Goal: Task Accomplishment & Management: Use online tool/utility

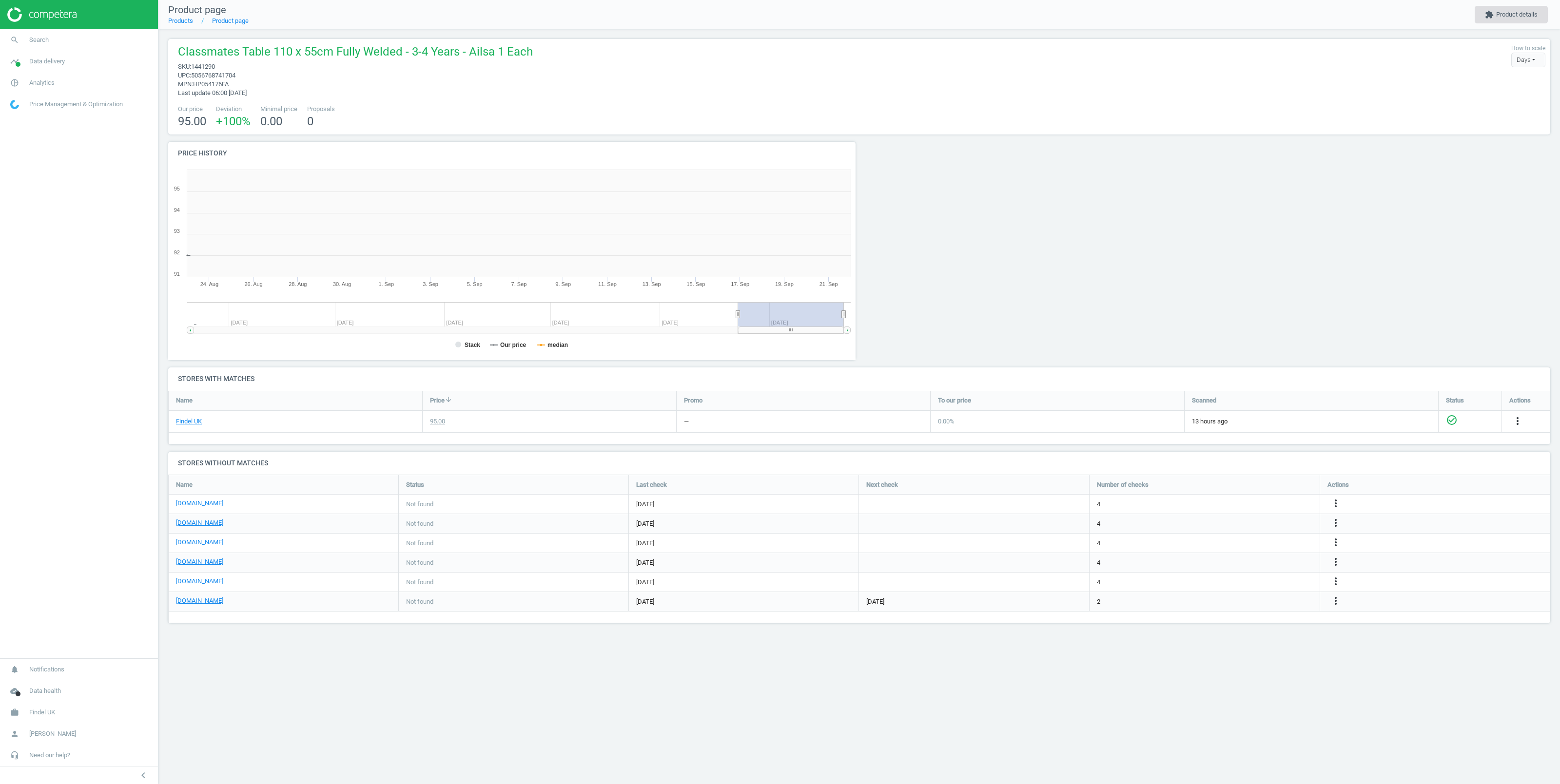
scroll to position [15, 15]
click at [1500, 15] on button "extension Product details" at bounding box center [1511, 15] width 73 height 18
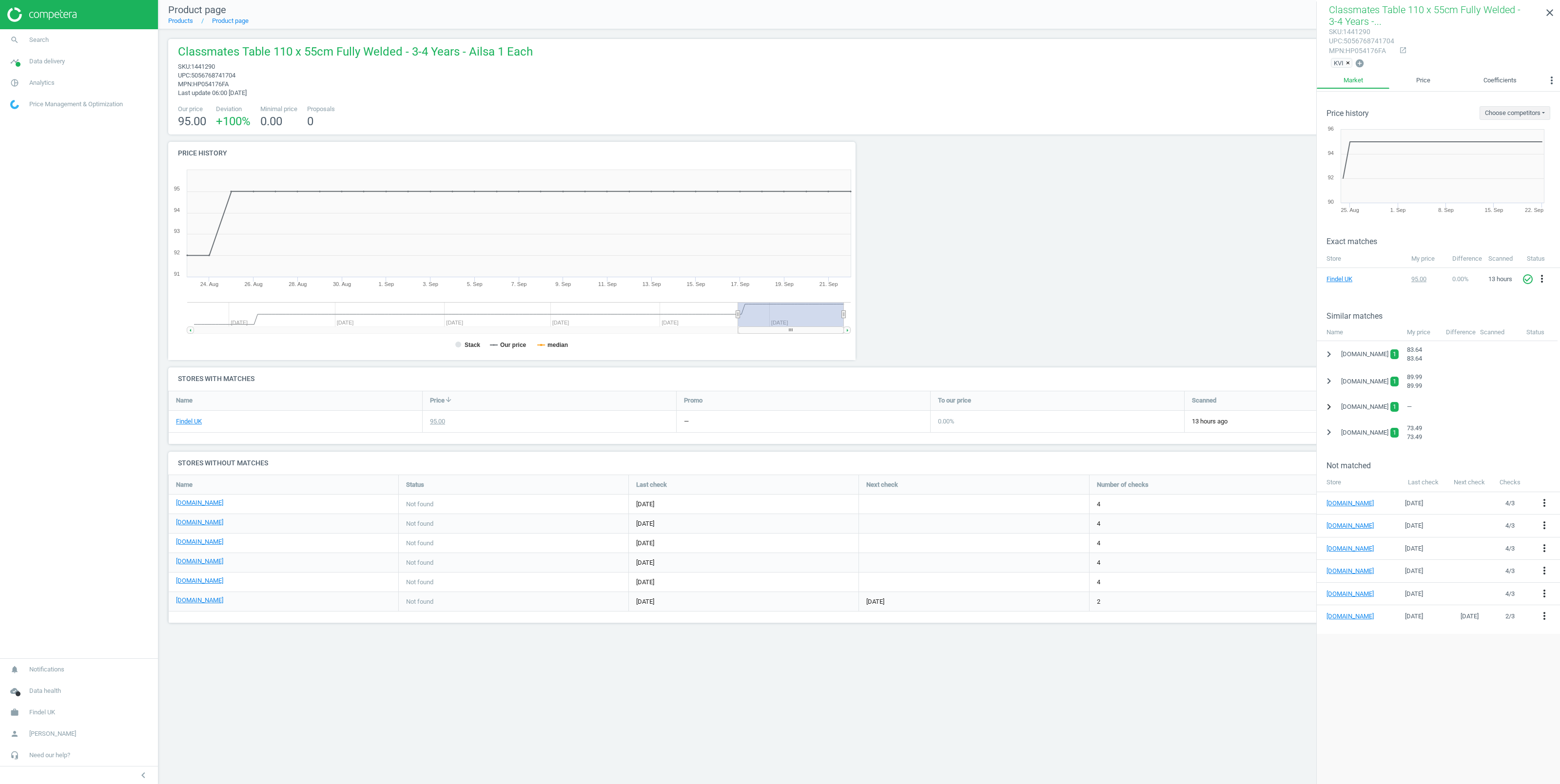
click at [1329, 408] on icon "chevron_right" at bounding box center [1328, 407] width 11 height 11
click at [1345, 431] on link "Spray PU Edge Welded Frame Rectangular Table L110cm" at bounding box center [1405, 431] width 157 height 7
click at [1546, 431] on icon "more_vert" at bounding box center [1546, 431] width 11 height 11
click at [1442, 445] on link "Edit URL/product option" at bounding box center [1470, 445] width 133 height 15
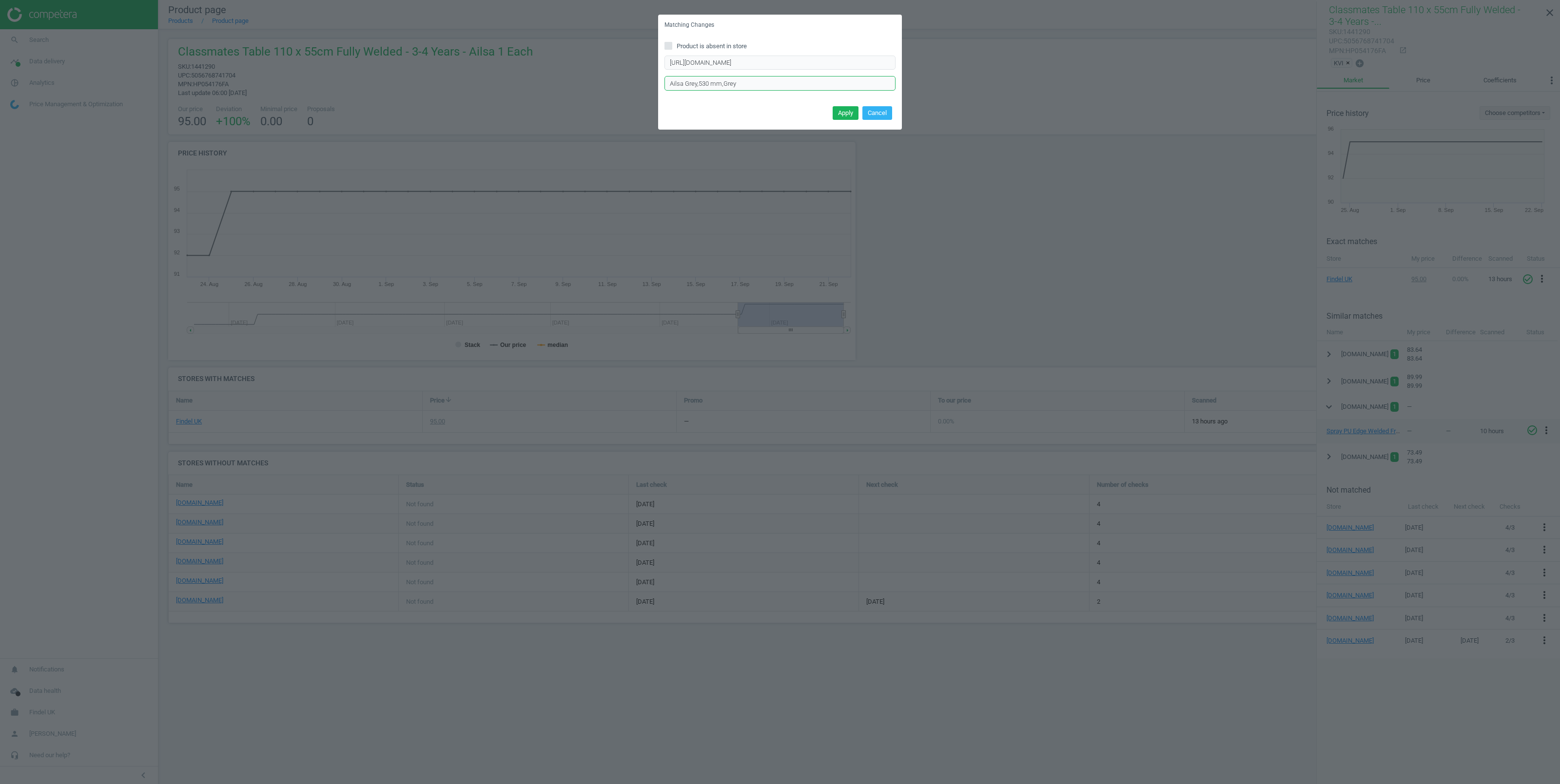
click at [670, 84] on input "Ailsa Grey,530 mm,Grey" at bounding box center [780, 84] width 231 height 15
drag, startPoint x: 743, startPoint y: 82, endPoint x: 653, endPoint y: 73, distance: 90.4
click at [665, 76] on input "Ailsa Grey,530 mm,Grey" at bounding box center [780, 84] width 231 height 15
click at [692, 85] on input "Ailsa Grey,530 mm,Grey" at bounding box center [780, 84] width 231 height 15
drag, startPoint x: 696, startPoint y: 84, endPoint x: 656, endPoint y: 81, distance: 40.1
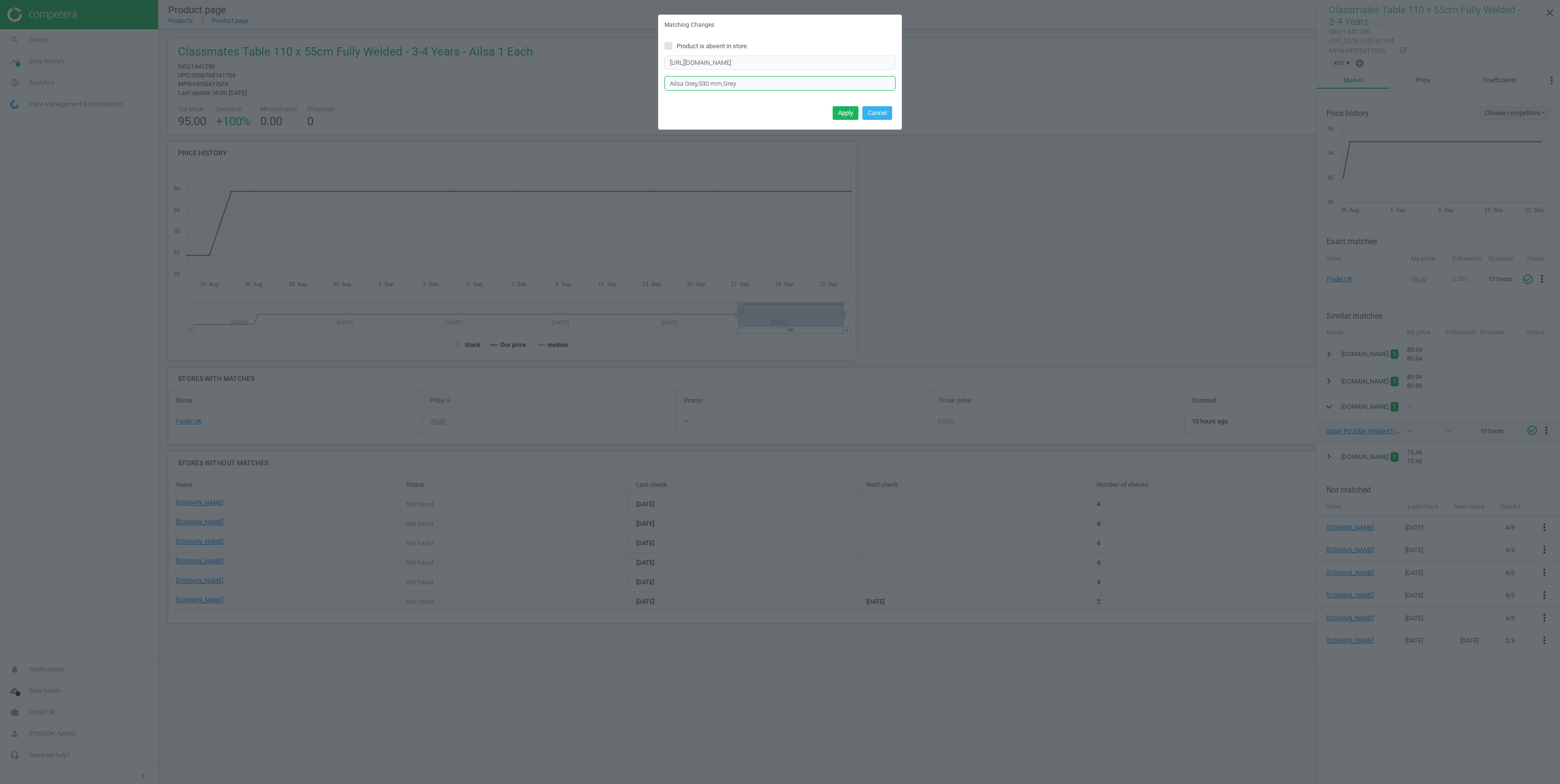
click at [665, 81] on input "Ailsa Grey,530 mm,Grey" at bounding box center [780, 84] width 231 height 15
type input "530 mm,Grey"
click at [843, 115] on button "Apply" at bounding box center [846, 113] width 26 height 14
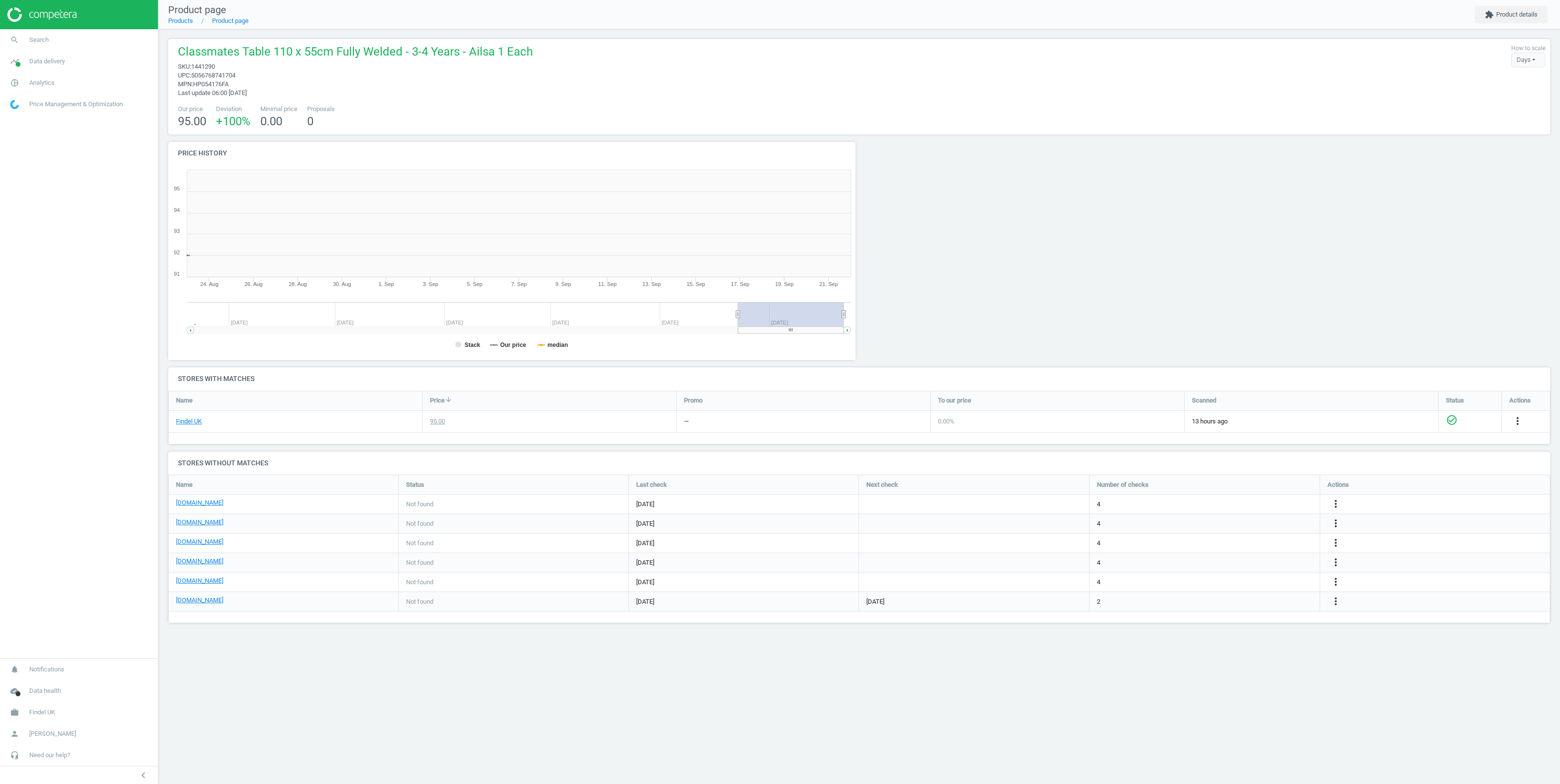
scroll to position [206, 698]
click at [1497, 11] on button "extension Product details" at bounding box center [1511, 15] width 73 height 18
